Goal: Information Seeking & Learning: Understand process/instructions

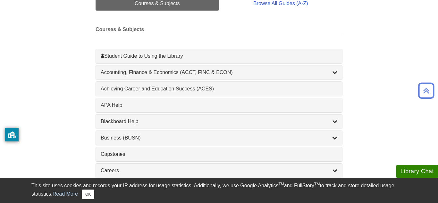
scroll to position [170, 0]
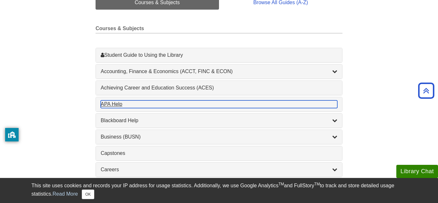
click at [181, 103] on div "APA Help , 1 guides" at bounding box center [219, 104] width 237 height 8
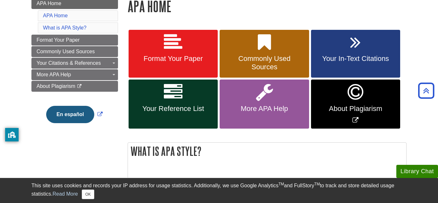
scroll to position [99, 0]
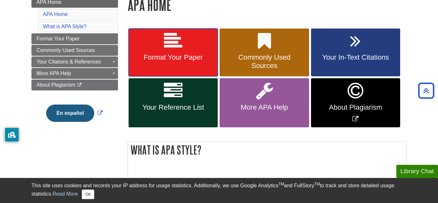
click at [146, 56] on span "Format Your Paper" at bounding box center [173, 57] width 80 height 8
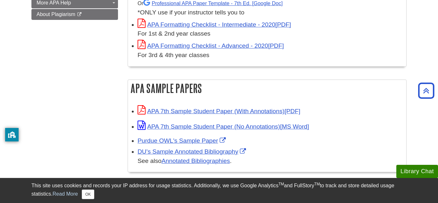
scroll to position [245, 0]
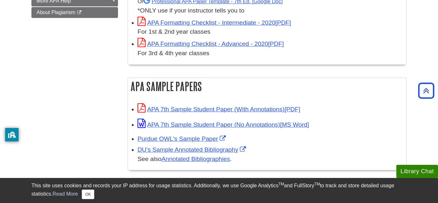
click at [192, 59] on div "Student APA Paper Template Explained - 7th ed. Professional APA Paper Template …" at bounding box center [267, 16] width 279 height 95
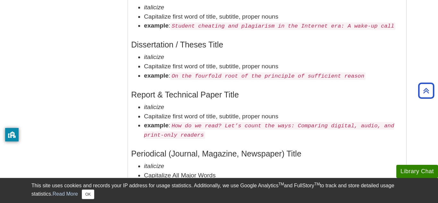
scroll to position [1120, 0]
click at [86, 194] on button "OK" at bounding box center [88, 195] width 13 height 10
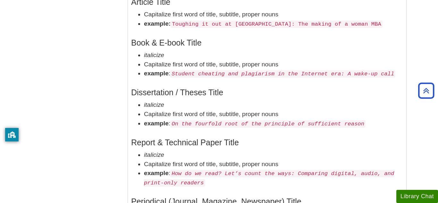
scroll to position [1009, 0]
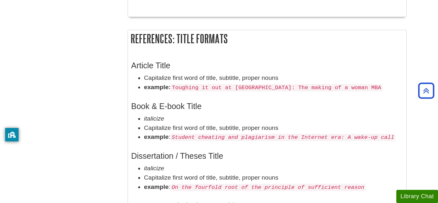
click at [258, 95] on div "Book & E-book Title italicize Capitalize first word of title, subtitle, proper …" at bounding box center [267, 120] width 272 height 50
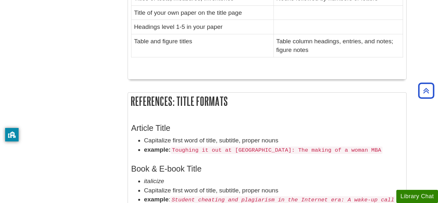
scroll to position [947, 0]
click at [258, 92] on h2 "References: Title Formats" at bounding box center [267, 100] width 279 height 17
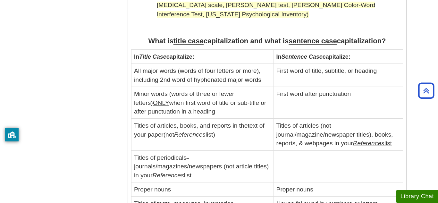
scroll to position [739, 0]
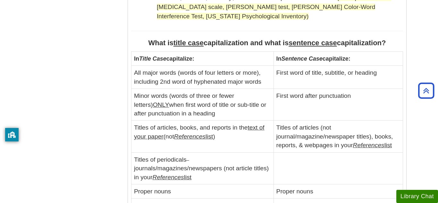
click at [258, 89] on td "Minor words (words of three or fewer letters) ONLY when first word of title or …" at bounding box center [203, 105] width 142 height 32
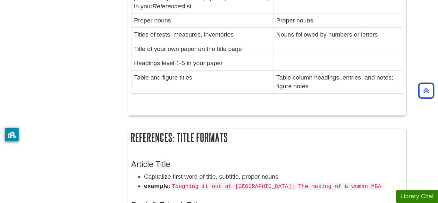
scroll to position [884, 0]
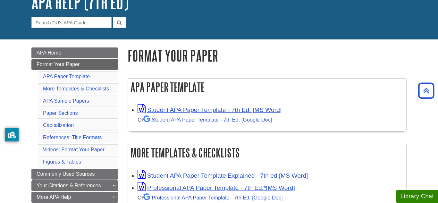
scroll to position [43, 0]
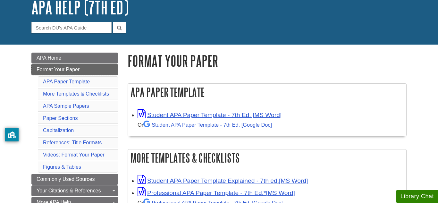
click at [52, 67] on span "Format Your Paper" at bounding box center [58, 69] width 43 height 5
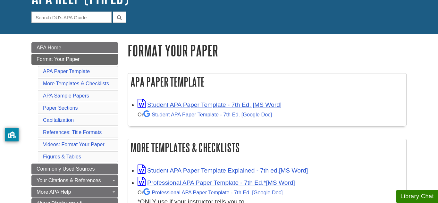
scroll to position [56, 0]
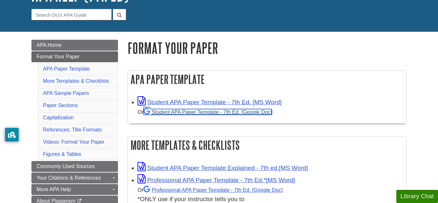
click at [185, 113] on link "Student APA Paper Template - 7th Ed. [Google Doc]" at bounding box center [207, 112] width 129 height 6
